Goal: Find specific page/section: Find specific page/section

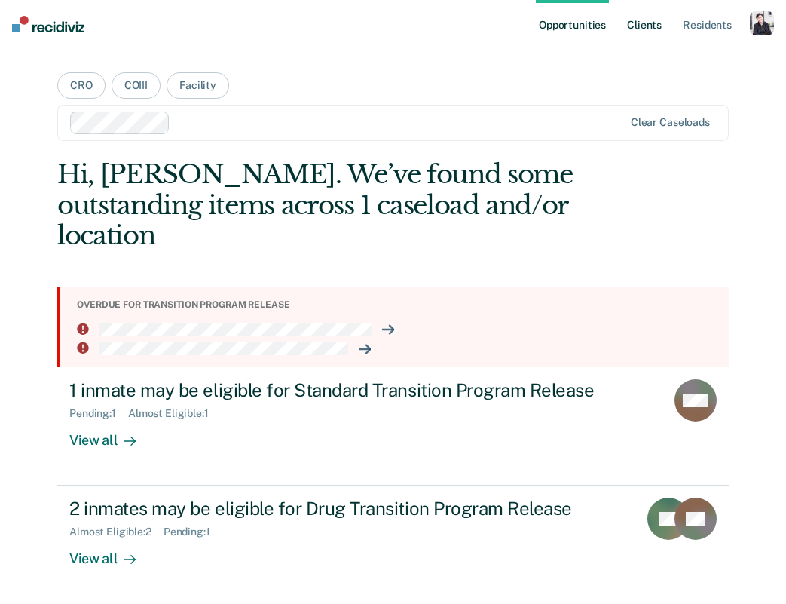
click at [646, 30] on link "Client s" at bounding box center [644, 24] width 41 height 48
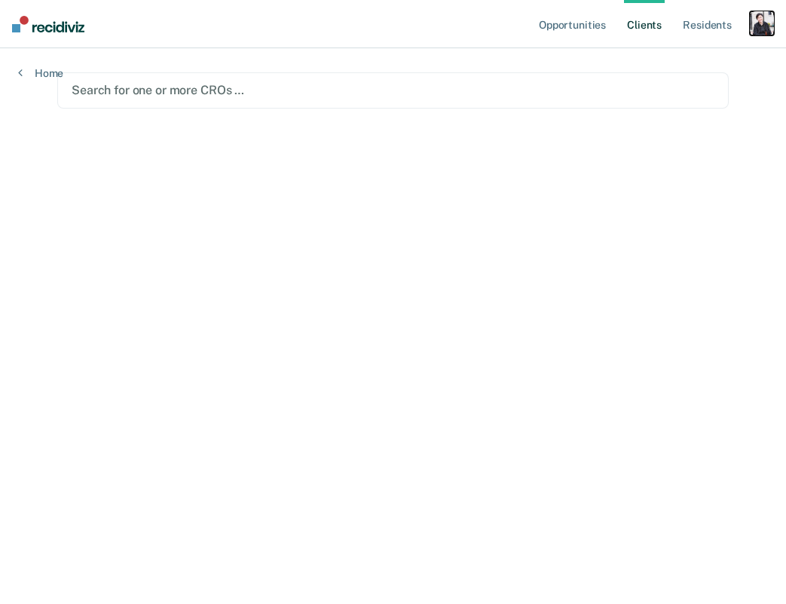
click at [763, 26] on div "button" at bounding box center [762, 23] width 24 height 24
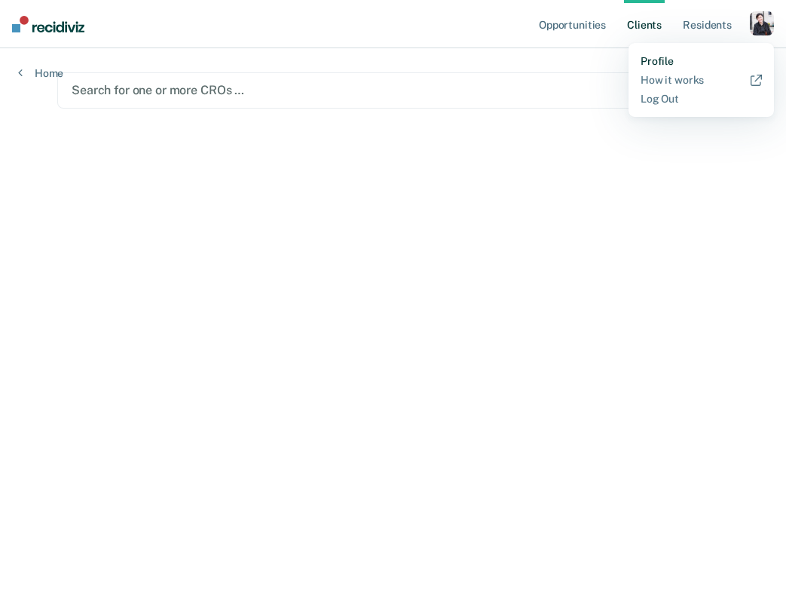
click at [693, 55] on link "Profile" at bounding box center [701, 61] width 121 height 13
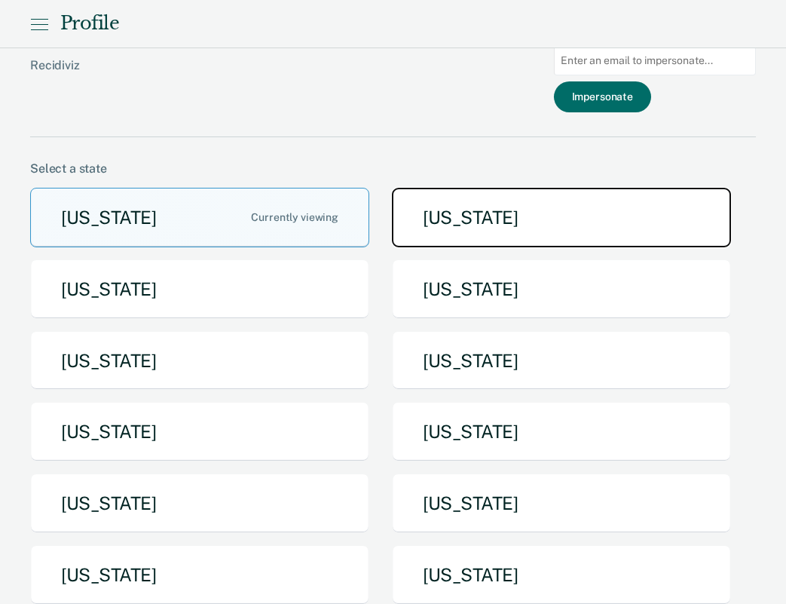
click at [402, 225] on button "[US_STATE]" at bounding box center [561, 218] width 339 height 60
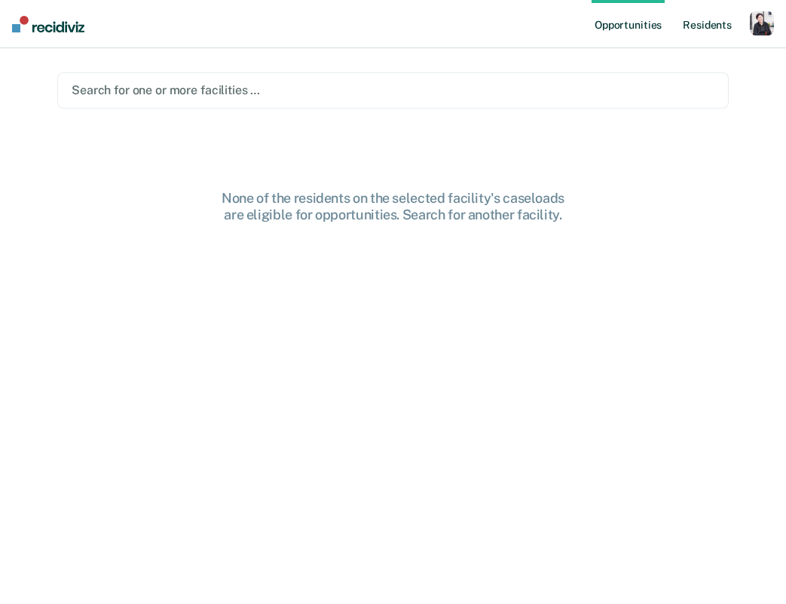
click at [699, 26] on link "Resident s" at bounding box center [707, 24] width 55 height 48
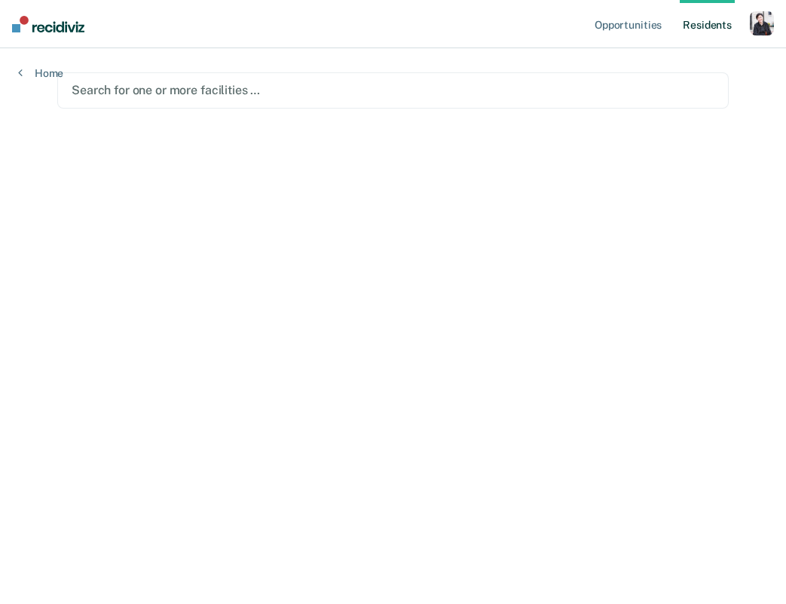
click at [199, 97] on div at bounding box center [393, 89] width 643 height 17
